Goal: Find specific page/section: Find specific page/section

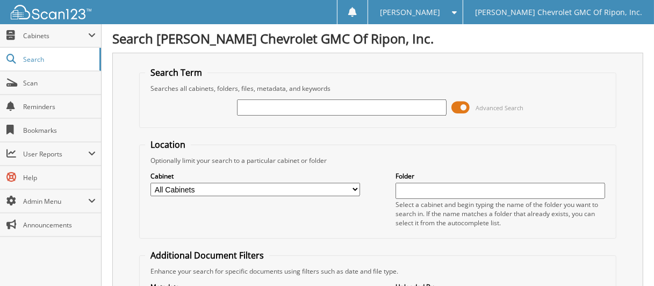
click at [330, 110] on input "text" at bounding box center [341, 107] width 209 height 16
type input "112521"
click at [459, 106] on span at bounding box center [461, 107] width 18 height 16
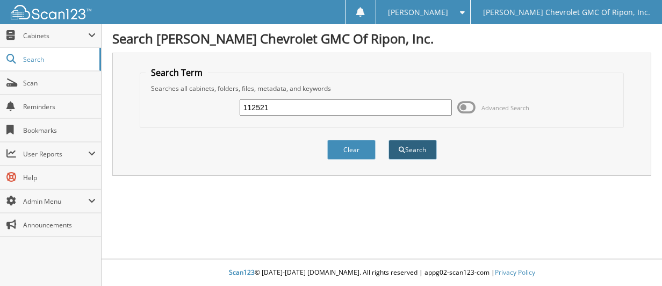
click at [400, 150] on span "submit" at bounding box center [402, 150] width 6 height 6
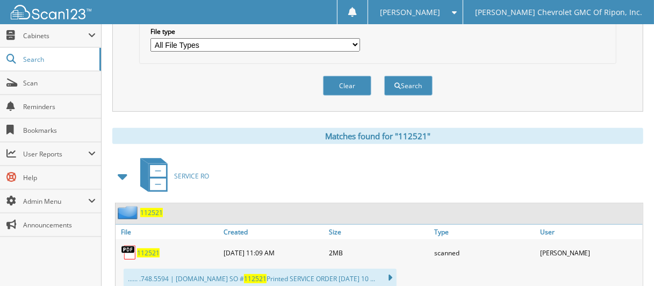
scroll to position [376, 0]
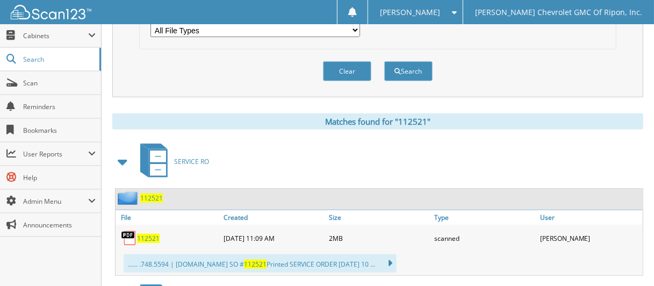
click at [151, 194] on span "112521" at bounding box center [151, 198] width 23 height 9
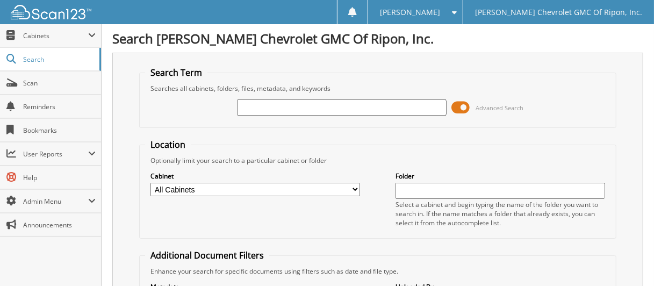
click at [268, 105] on input "text" at bounding box center [341, 107] width 209 height 16
type input "142000"
click at [460, 105] on span at bounding box center [461, 107] width 18 height 16
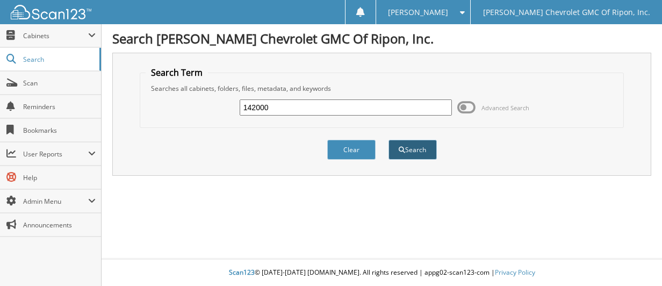
click at [427, 149] on button "Search" at bounding box center [413, 150] width 48 height 20
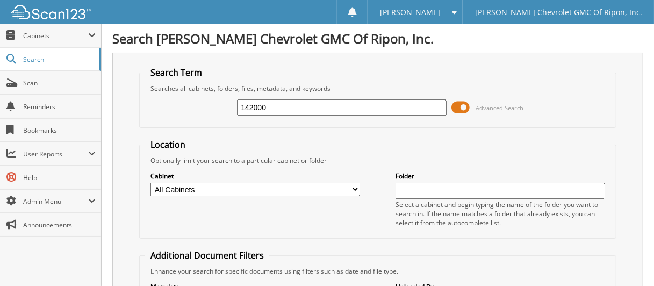
click at [340, 107] on input "142000" at bounding box center [341, 107] width 209 height 16
click at [462, 105] on span at bounding box center [461, 107] width 18 height 16
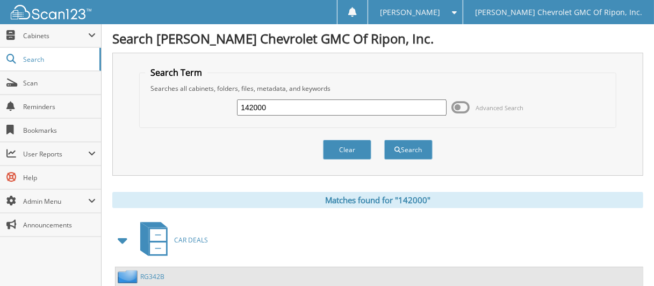
drag, startPoint x: 290, startPoint y: 111, endPoint x: 135, endPoint y: 130, distance: 155.4
click at [135, 130] on div "Search Term Searches all cabinets, folders, files, metadata, and keywords 14200…" at bounding box center [377, 114] width 531 height 123
type input "111168"
click at [411, 143] on button "Search" at bounding box center [408, 150] width 48 height 20
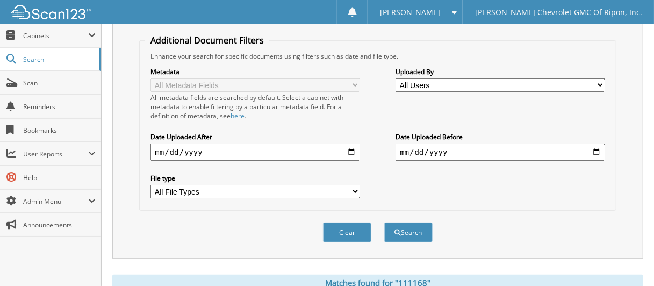
scroll to position [376, 0]
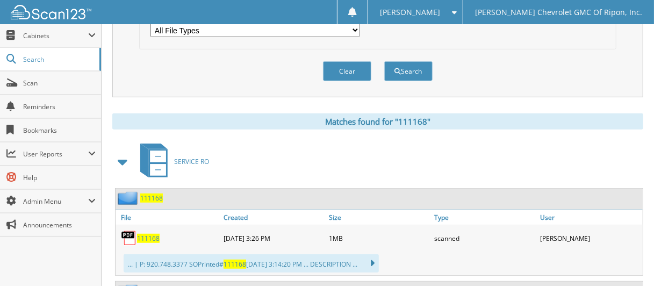
click at [152, 194] on span "111168" at bounding box center [151, 198] width 23 height 9
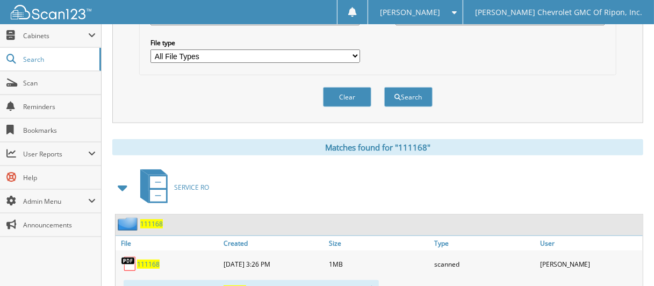
scroll to position [430, 0]
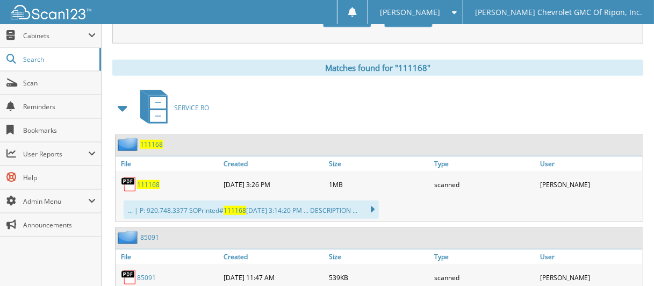
click at [149, 140] on span "111168" at bounding box center [151, 144] width 23 height 9
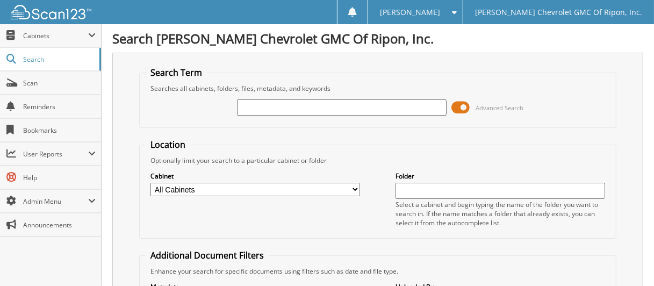
click at [341, 110] on input "text" at bounding box center [341, 107] width 209 height 16
type input "142000"
click at [459, 109] on span at bounding box center [461, 107] width 18 height 16
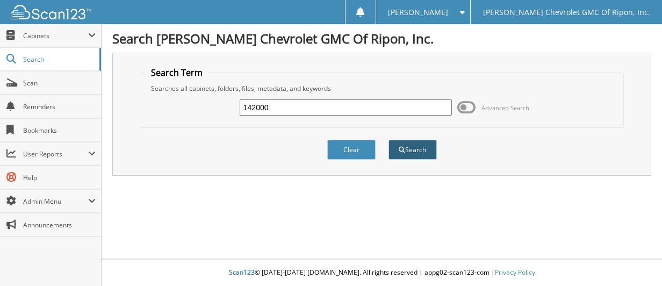
click at [424, 150] on button "Search" at bounding box center [413, 150] width 48 height 20
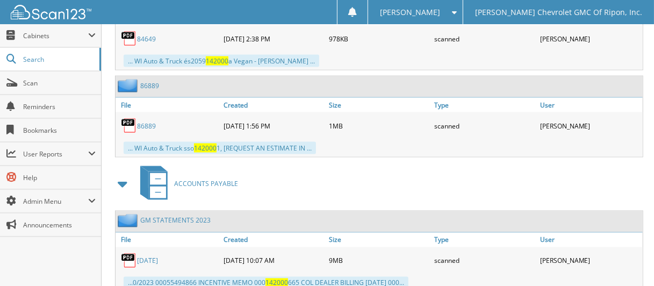
scroll to position [1075, 0]
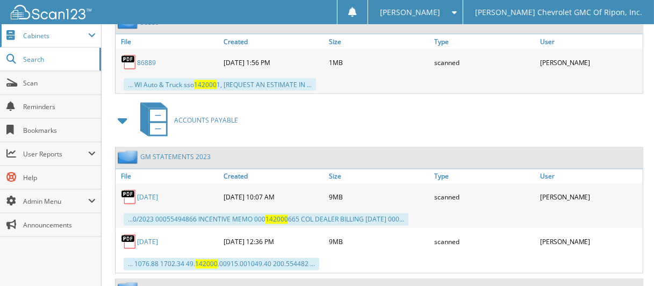
click at [57, 39] on span "Cabinets" at bounding box center [55, 35] width 65 height 9
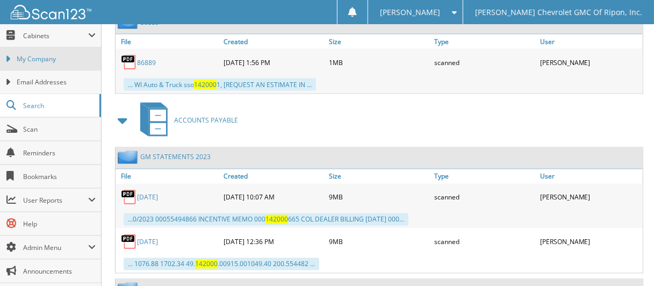
click at [59, 57] on span "My Company" at bounding box center [56, 59] width 79 height 10
